Goal: Information Seeking & Learning: Learn about a topic

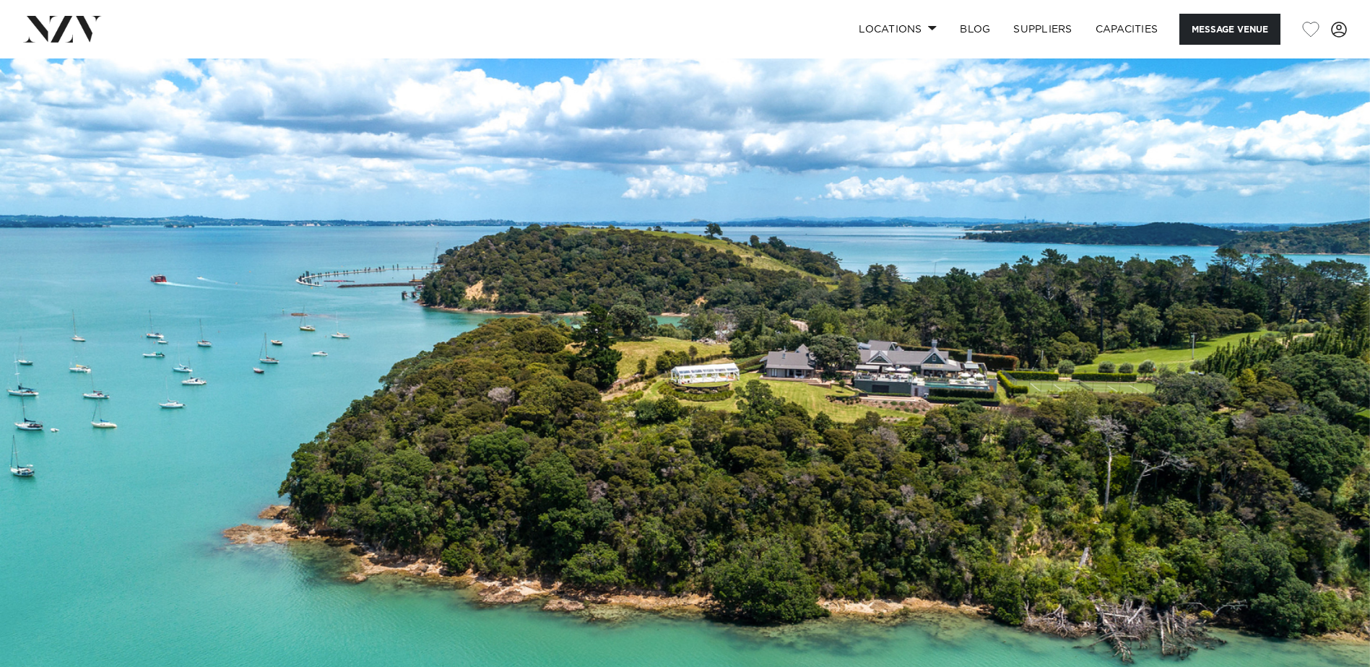
click at [934, 385] on img at bounding box center [685, 379] width 1370 height 642
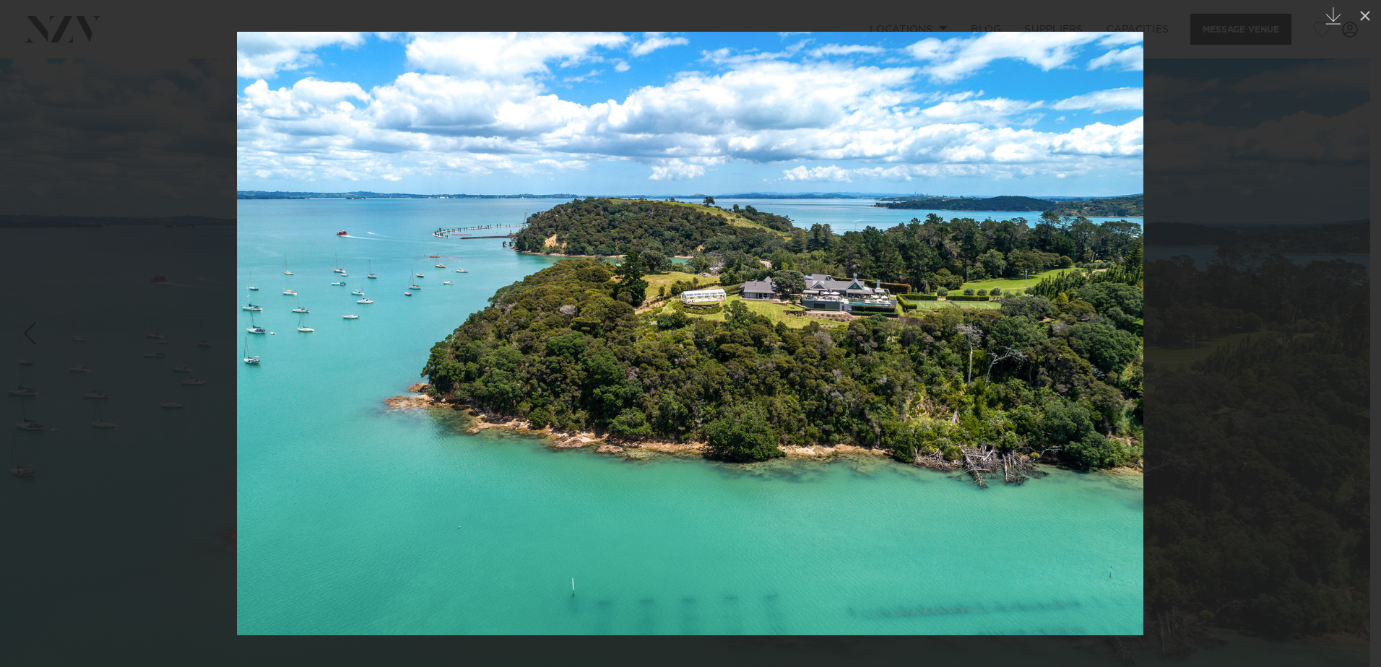
click at [1196, 314] on div at bounding box center [690, 333] width 1381 height 667
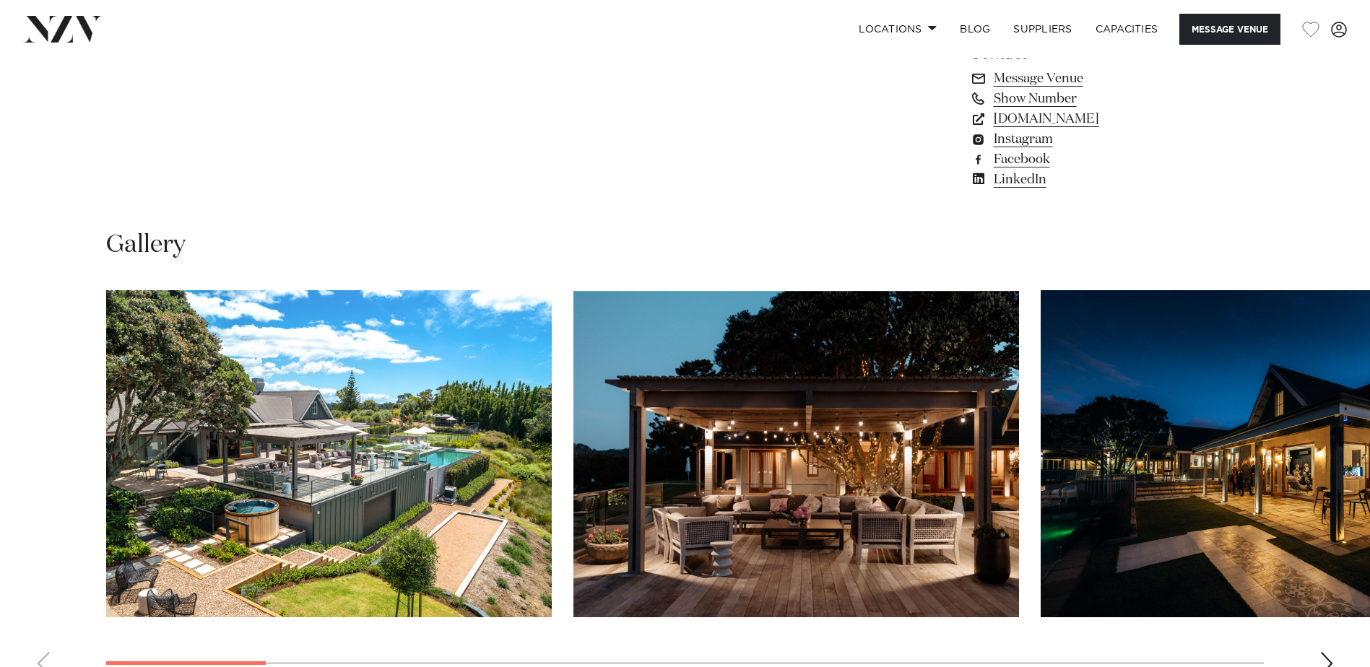
scroll to position [1372, 0]
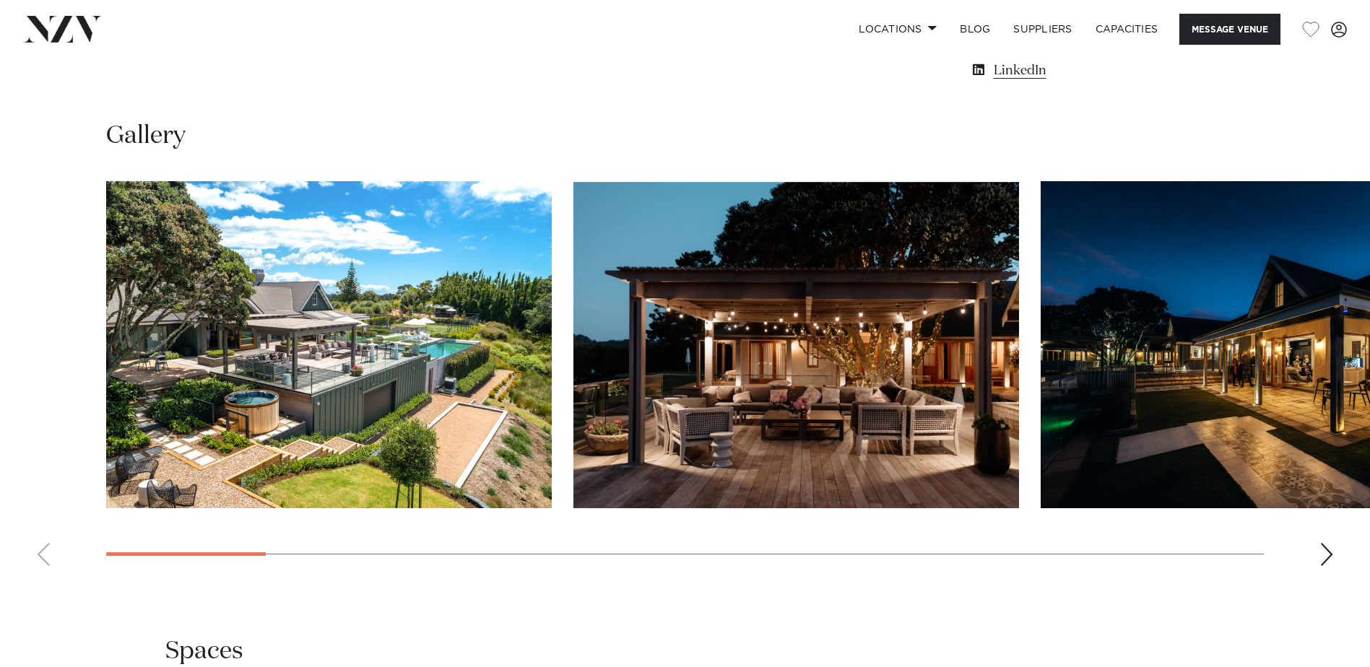
click at [1334, 555] on swiper-container at bounding box center [685, 379] width 1370 height 396
click at [1324, 557] on div "Next slide" at bounding box center [1326, 554] width 14 height 23
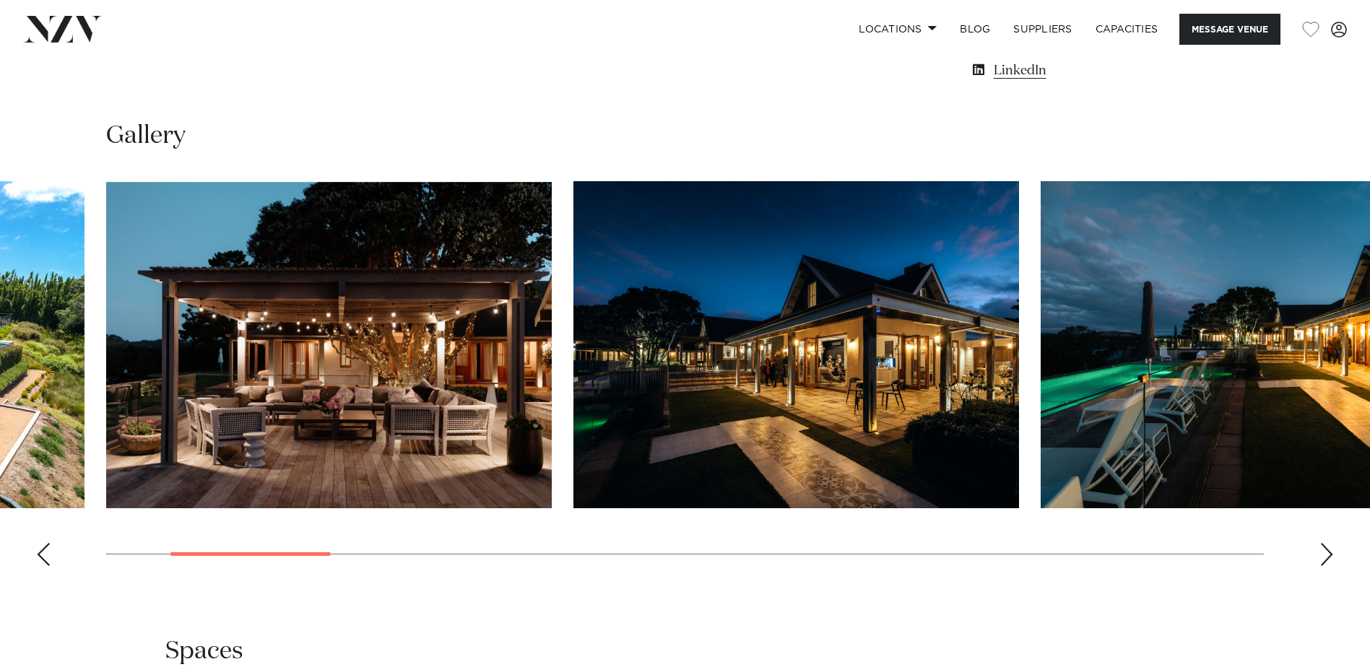
click at [1324, 557] on div "Next slide" at bounding box center [1326, 554] width 14 height 23
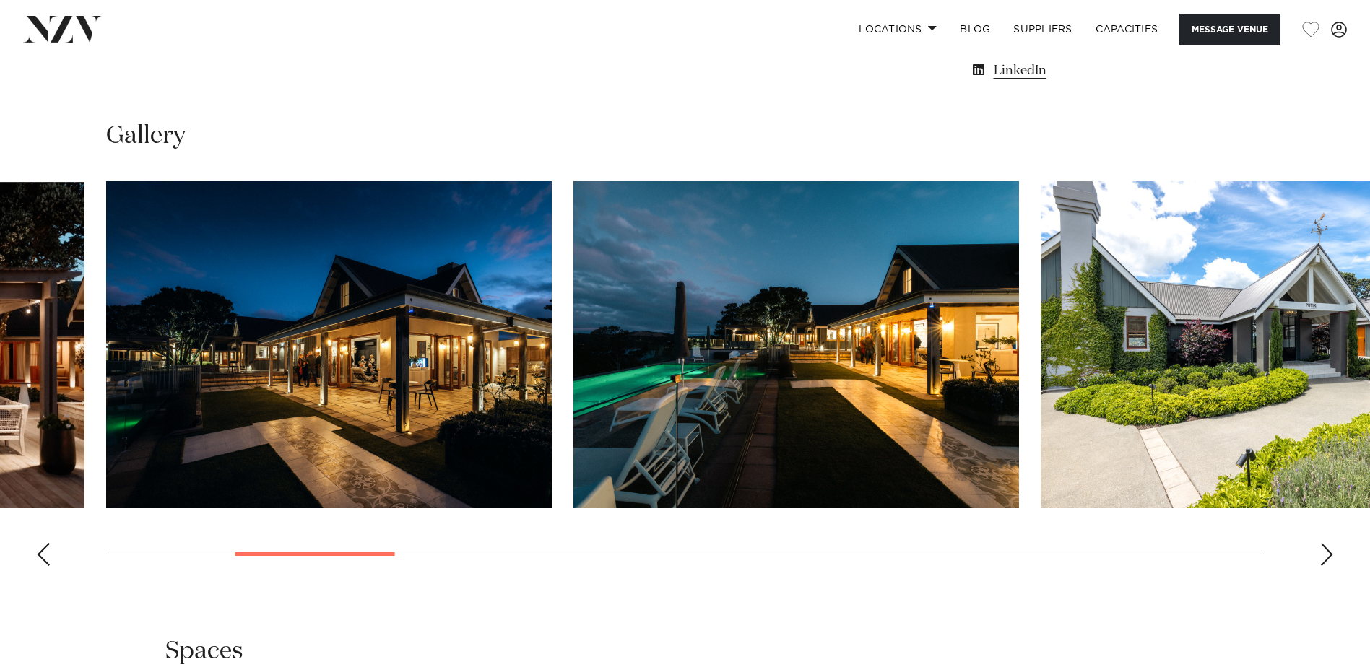
click at [1324, 557] on div "Next slide" at bounding box center [1326, 554] width 14 height 23
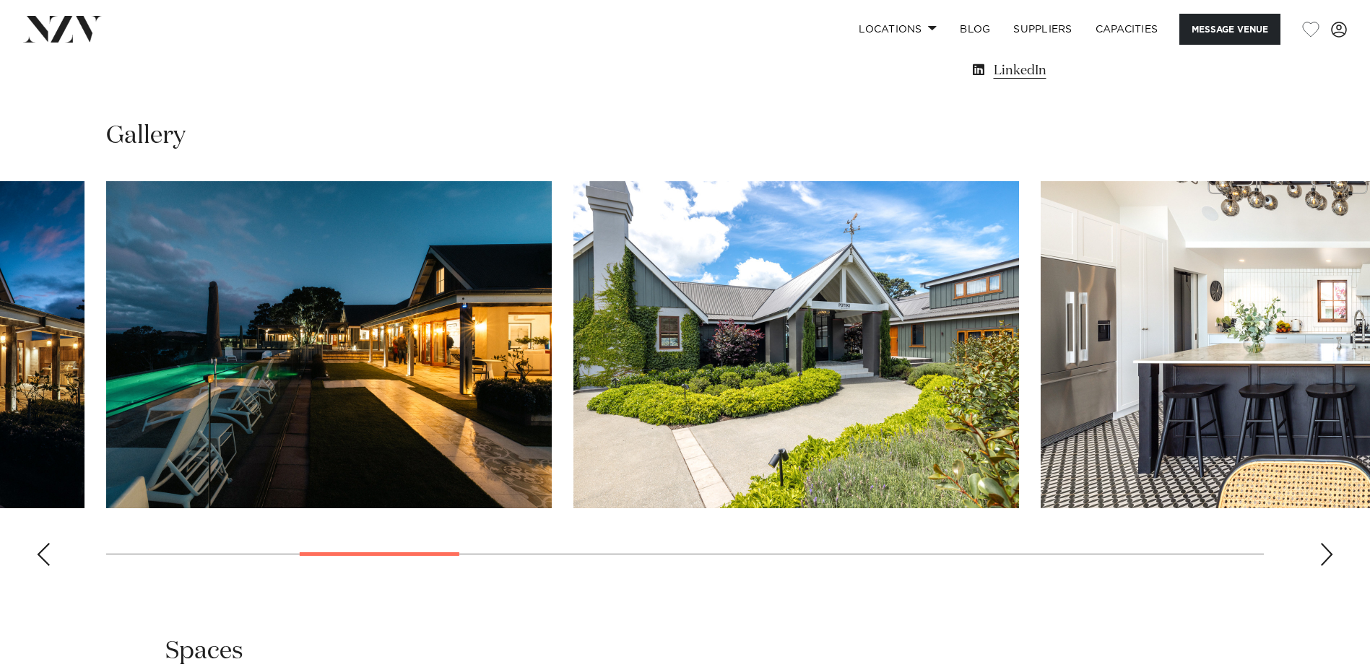
click at [1324, 557] on div "Next slide" at bounding box center [1326, 554] width 14 height 23
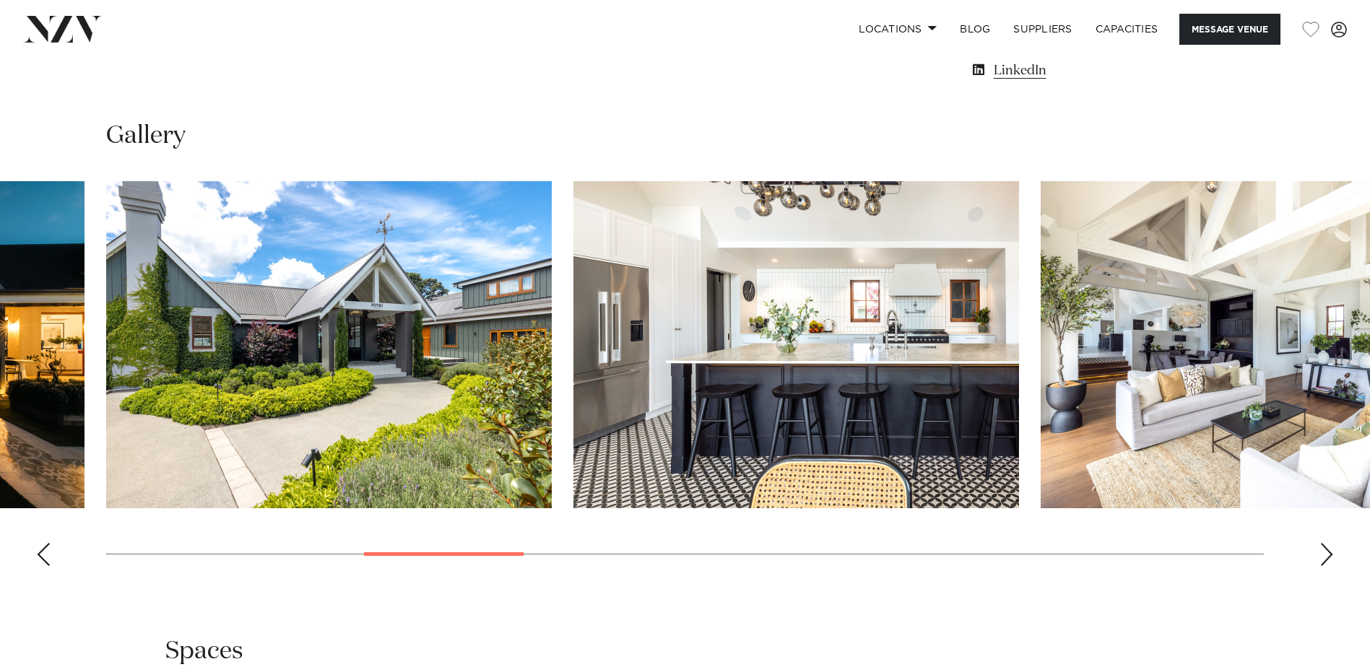
click at [1324, 557] on div "Next slide" at bounding box center [1326, 554] width 14 height 23
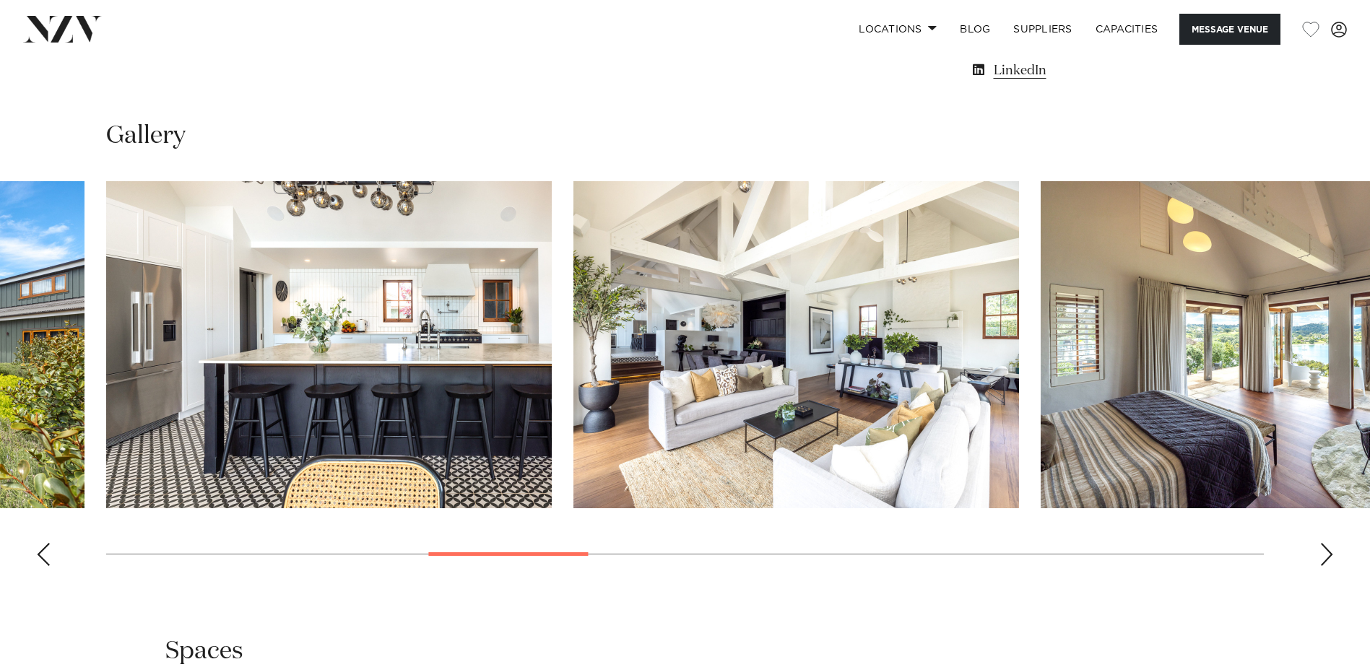
click at [1324, 557] on div "Next slide" at bounding box center [1326, 554] width 14 height 23
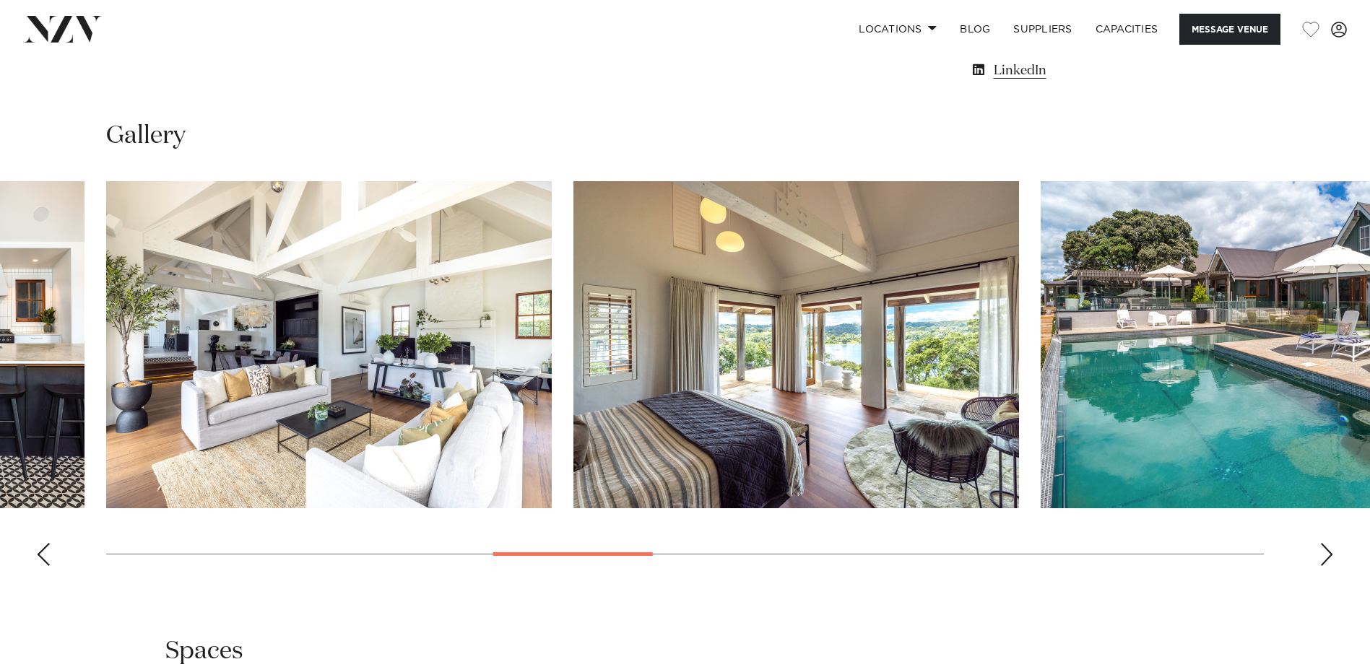
click at [1324, 557] on div "Next slide" at bounding box center [1326, 554] width 14 height 23
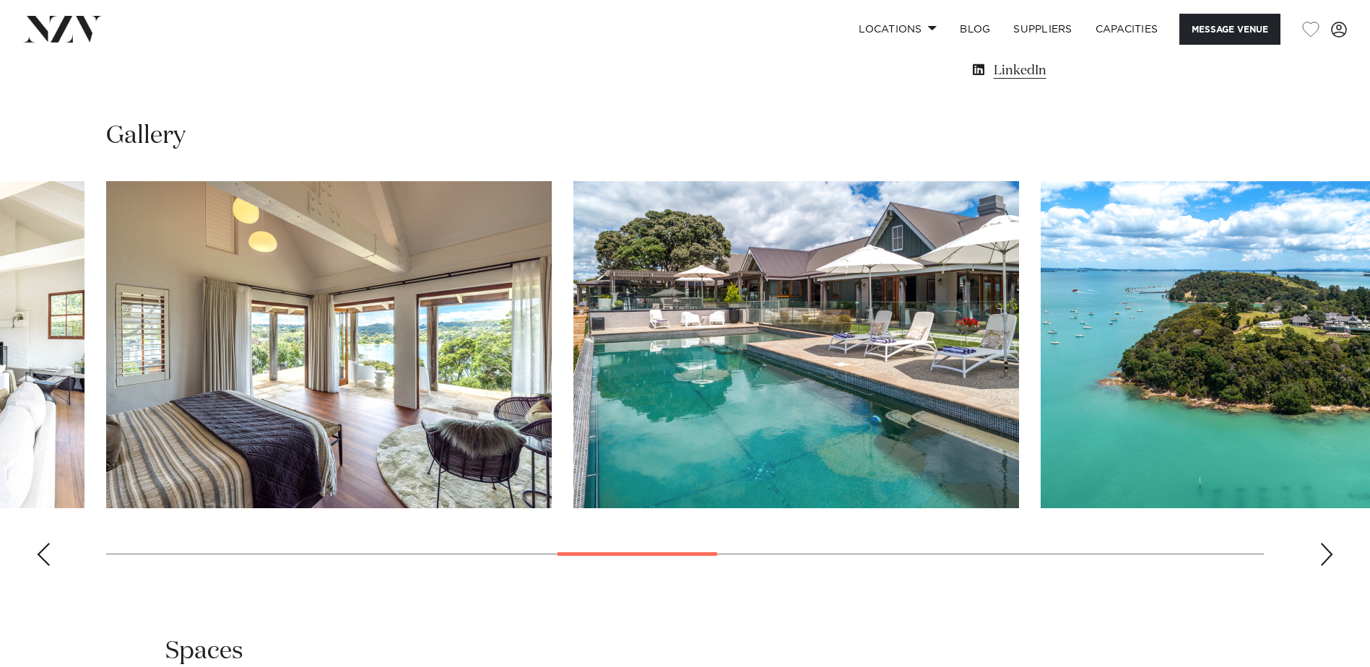
click at [1324, 557] on div "Next slide" at bounding box center [1326, 554] width 14 height 23
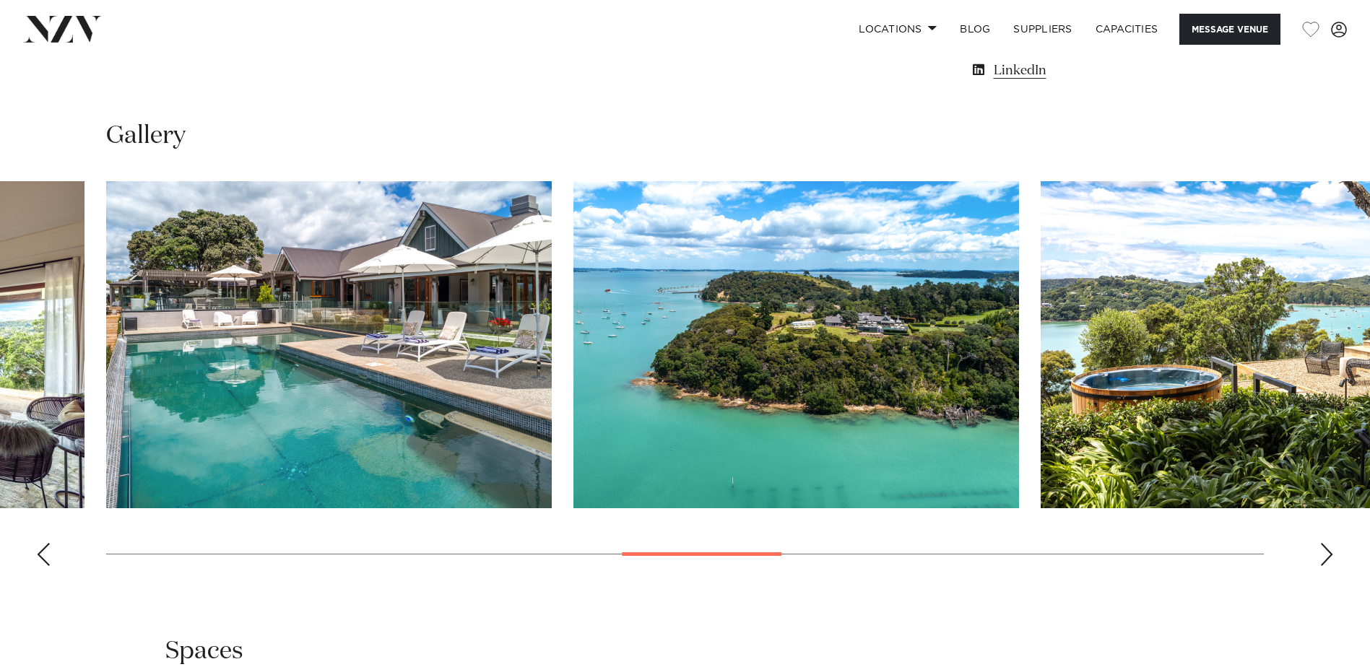
click at [1324, 557] on div "Next slide" at bounding box center [1326, 554] width 14 height 23
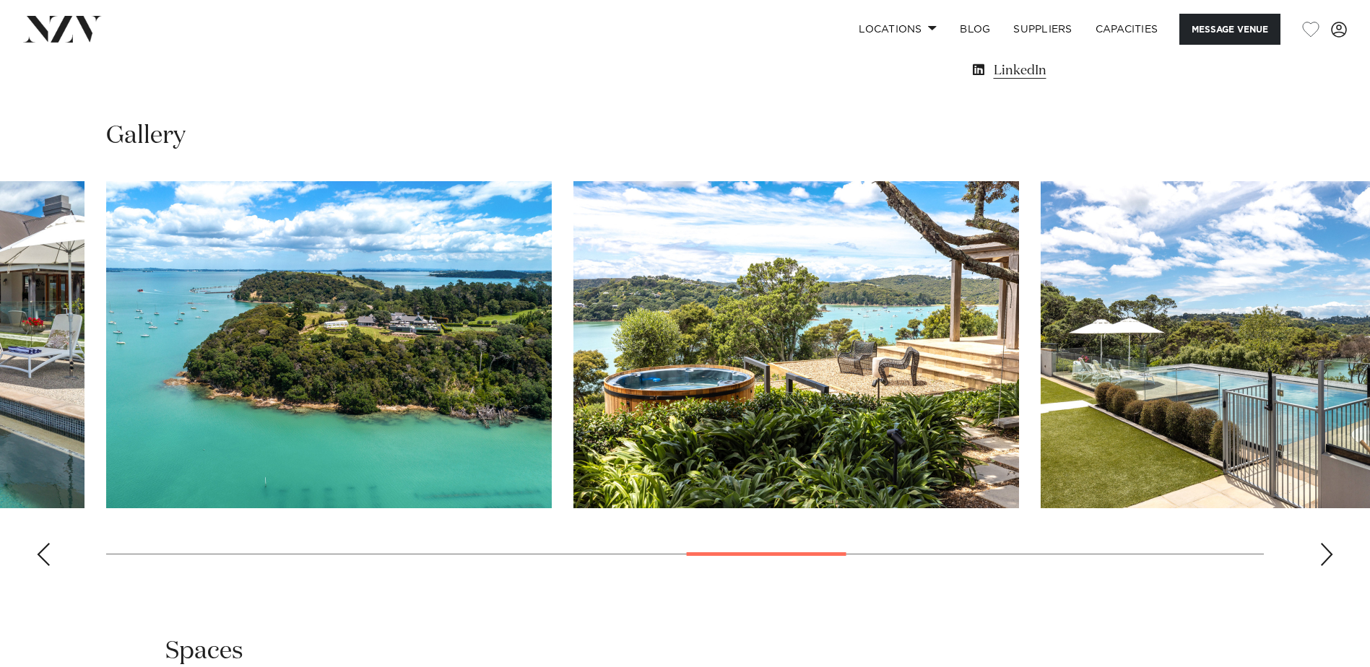
click at [1324, 557] on div "Next slide" at bounding box center [1326, 554] width 14 height 23
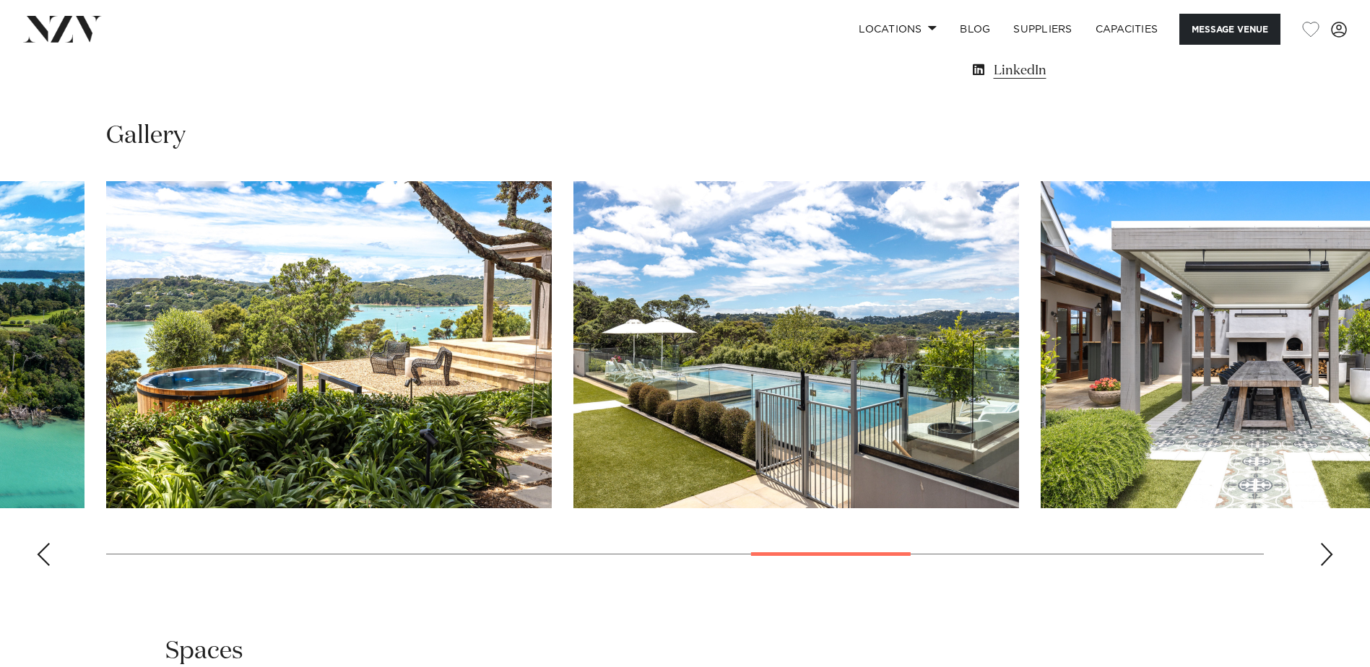
click at [1324, 557] on div "Next slide" at bounding box center [1326, 554] width 14 height 23
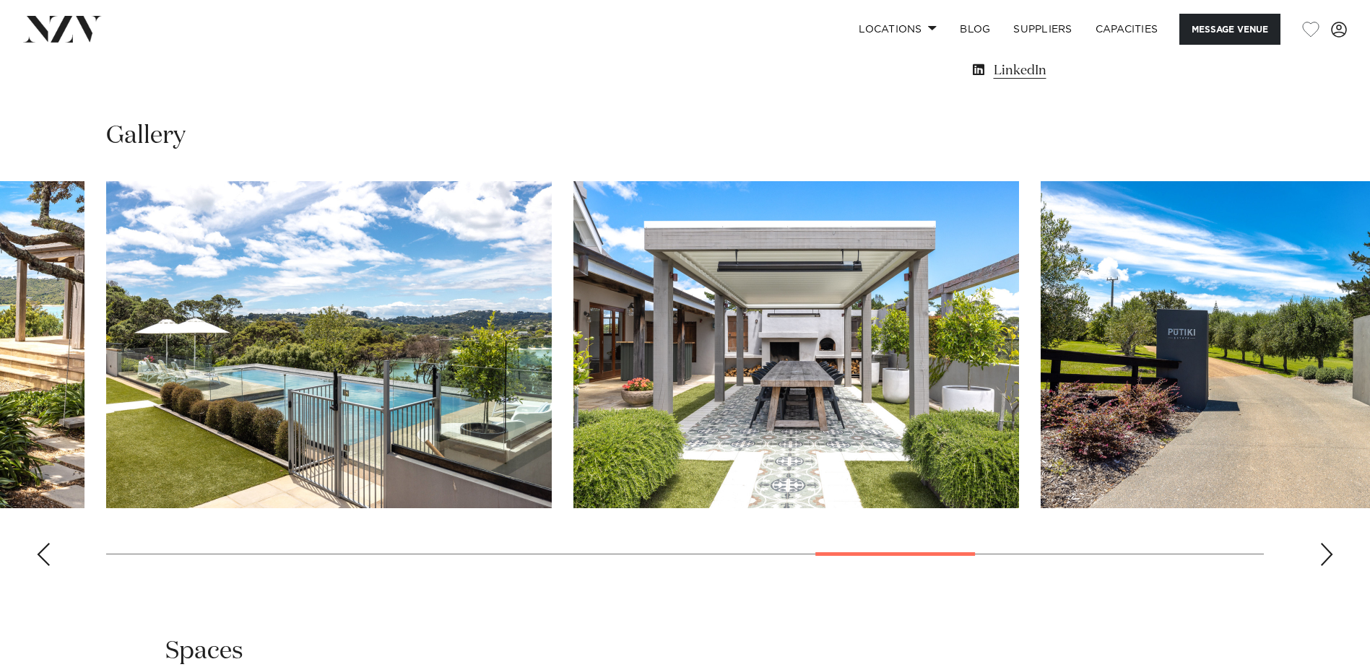
click at [1324, 557] on div "Next slide" at bounding box center [1326, 554] width 14 height 23
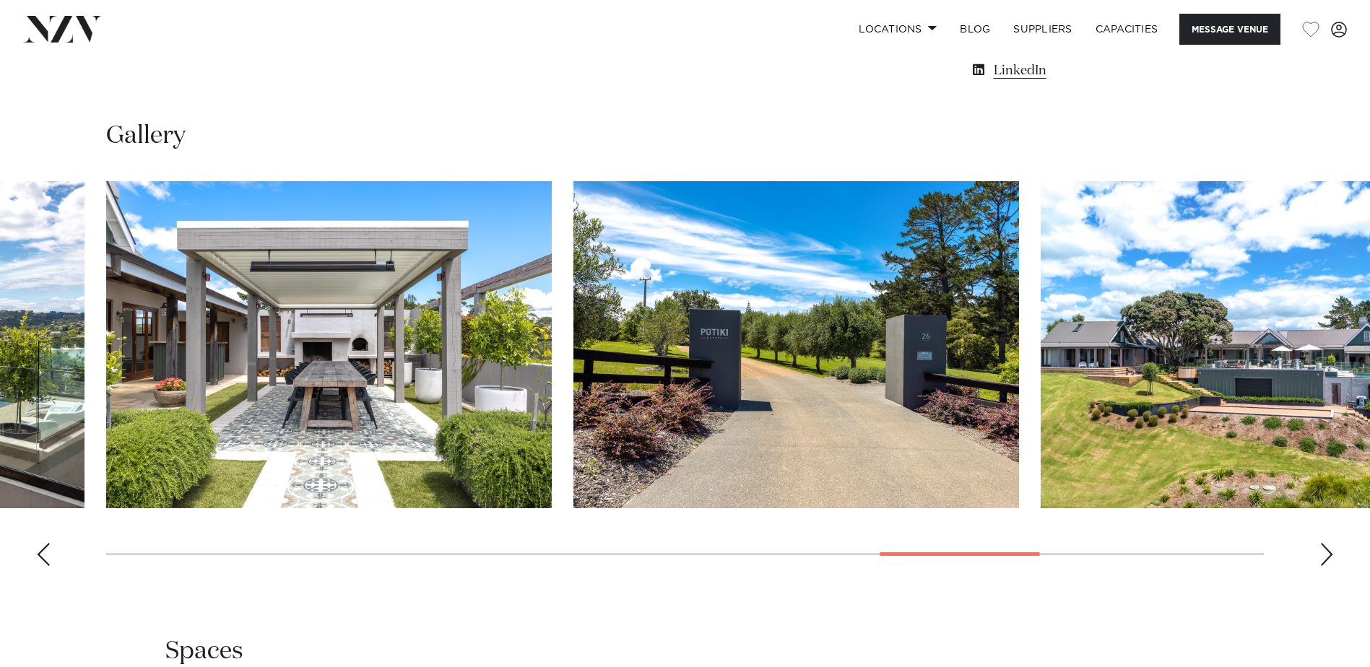
click at [1324, 557] on div "Next slide" at bounding box center [1326, 554] width 14 height 23
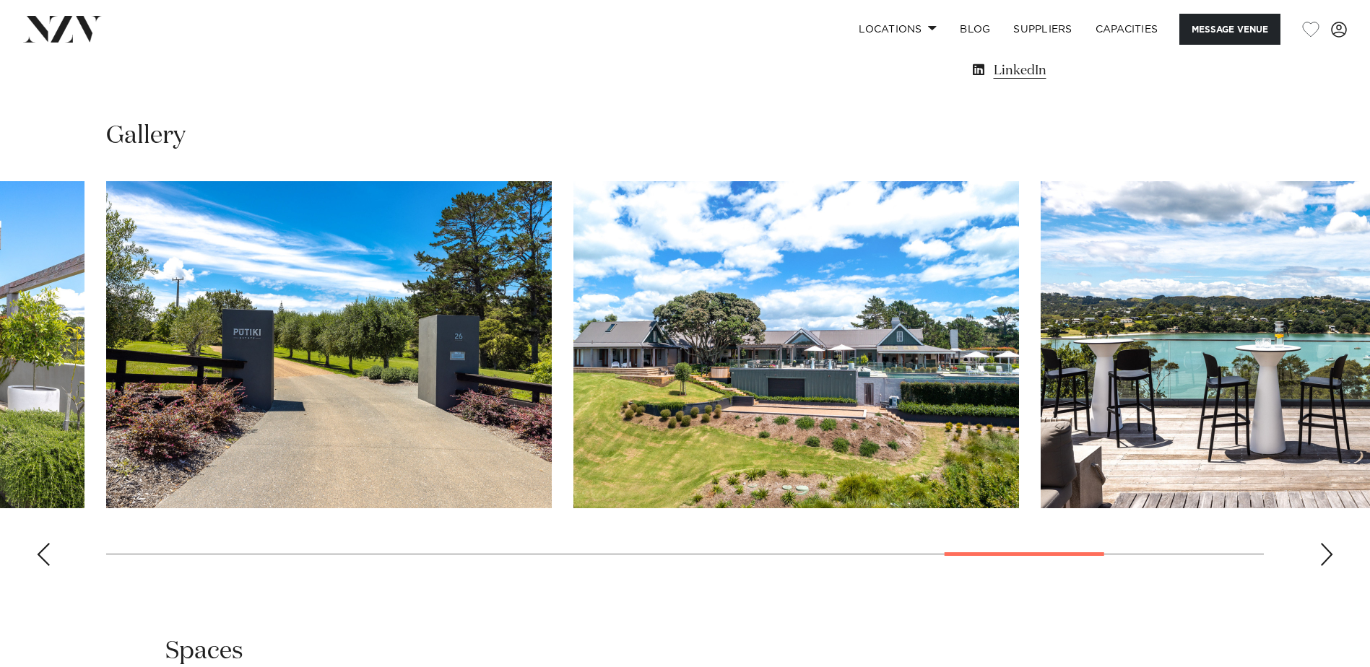
click at [1324, 557] on div "Next slide" at bounding box center [1326, 554] width 14 height 23
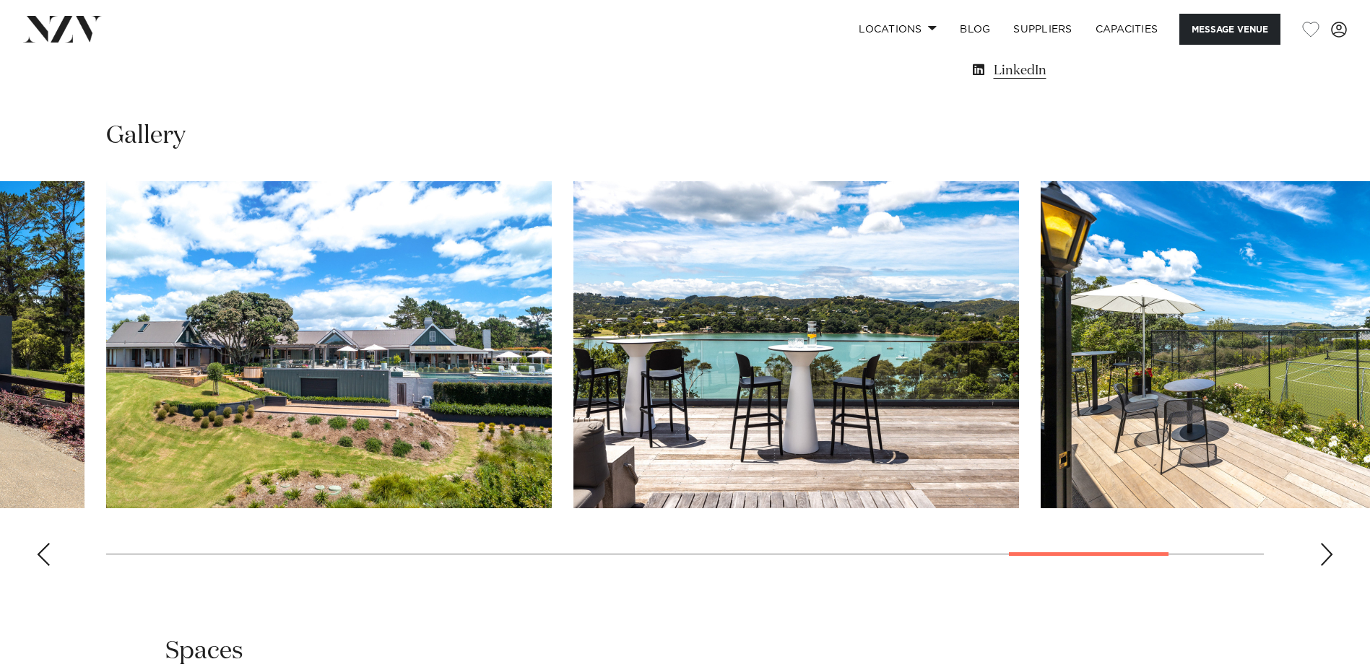
click at [1324, 557] on div "Next slide" at bounding box center [1326, 554] width 14 height 23
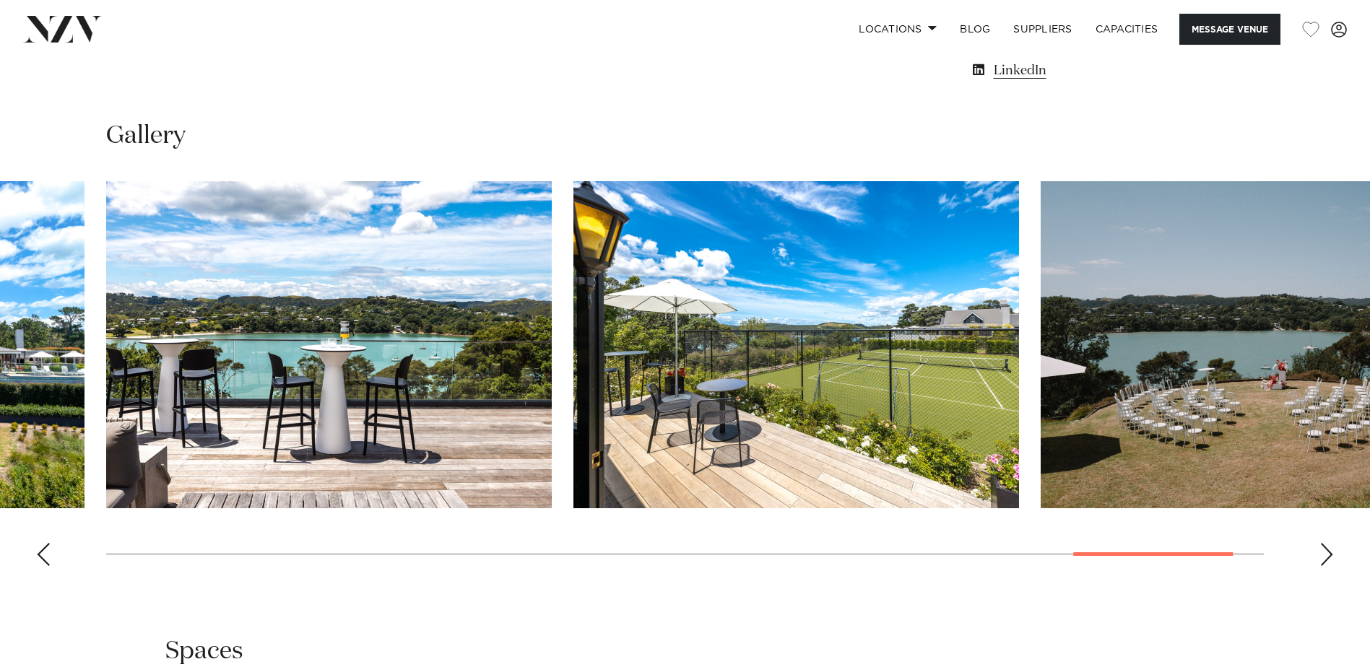
click at [1324, 557] on div "Next slide" at bounding box center [1326, 554] width 14 height 23
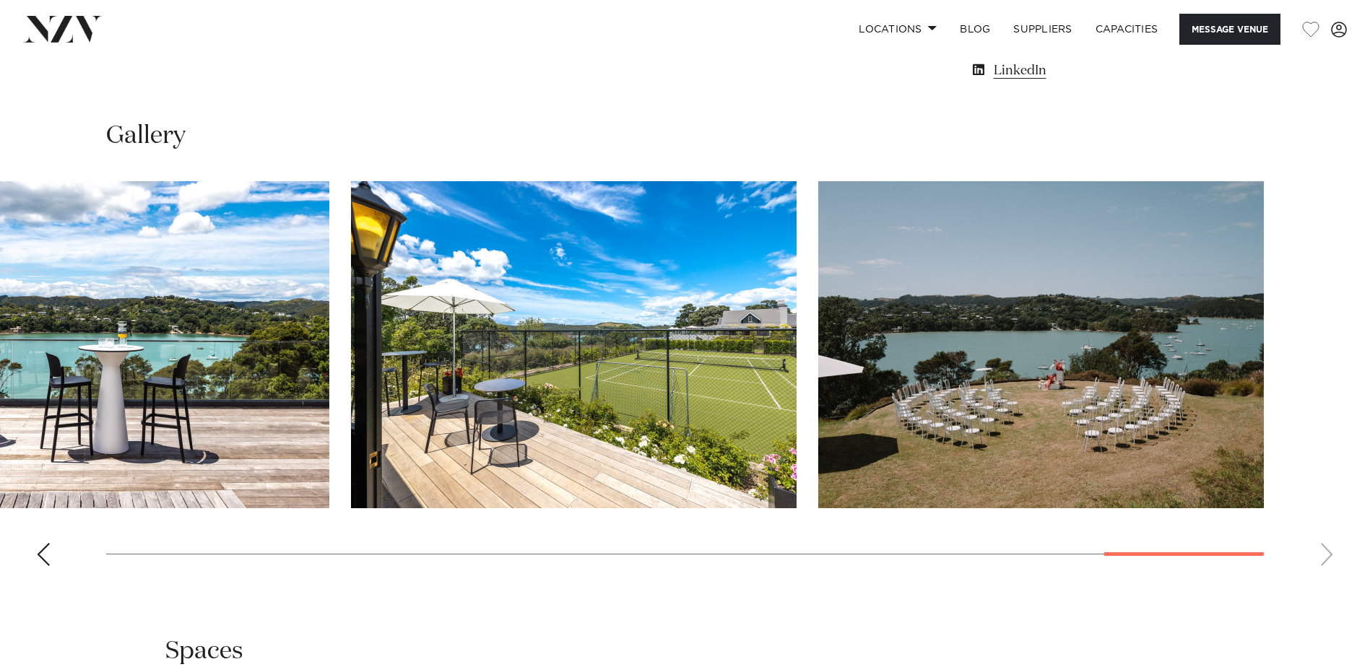
click at [1324, 557] on swiper-container at bounding box center [685, 379] width 1370 height 396
